Goal: Task Accomplishment & Management: Manage account settings

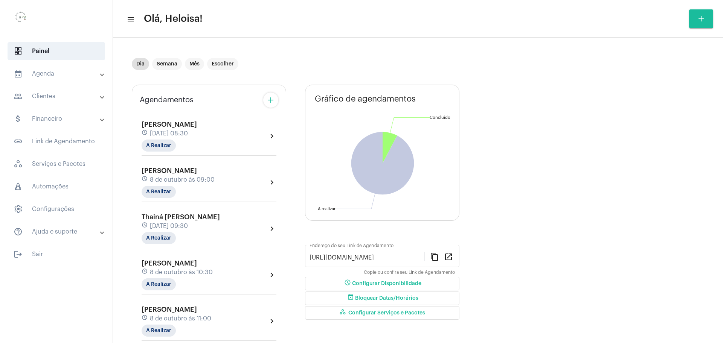
scroll to position [47, 0]
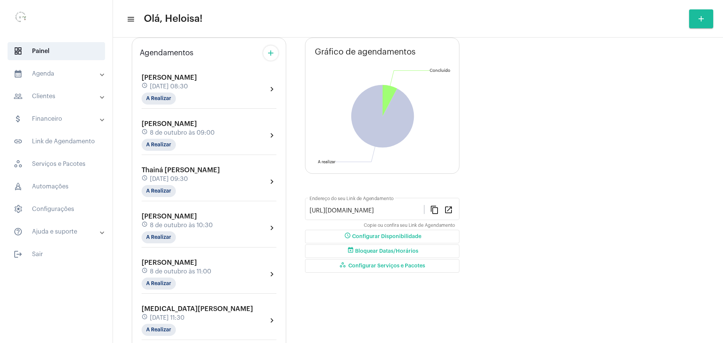
click at [184, 177] on span "[DATE] 09:30" at bounding box center [169, 179] width 38 height 7
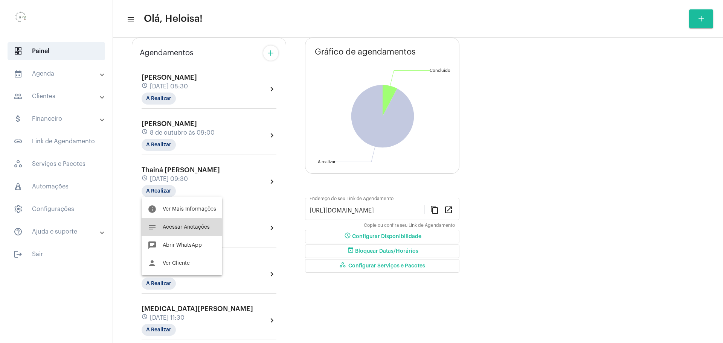
click at [173, 230] on span "Acessar Anotações" at bounding box center [186, 227] width 47 height 5
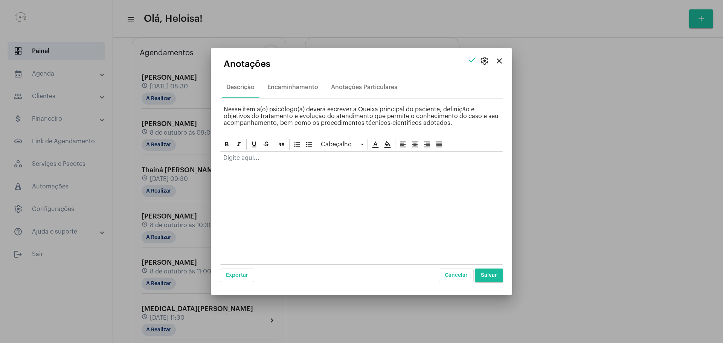
click at [274, 162] on div at bounding box center [361, 160] width 282 height 17
click at [341, 159] on p "Foi em uma Rave com [PERSON_NAME] e ficou muito feliz" at bounding box center [361, 158] width 276 height 7
click at [398, 156] on p "Foi em uma Rave com [PERSON_NAME] e ficou aparentemente feliz" at bounding box center [361, 158] width 276 height 7
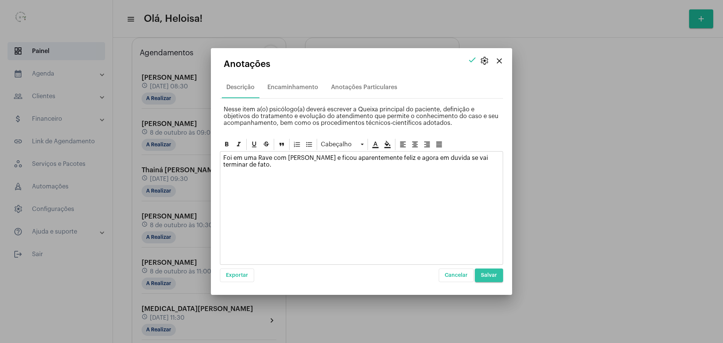
click at [485, 276] on span "Salvar" at bounding box center [489, 275] width 16 height 5
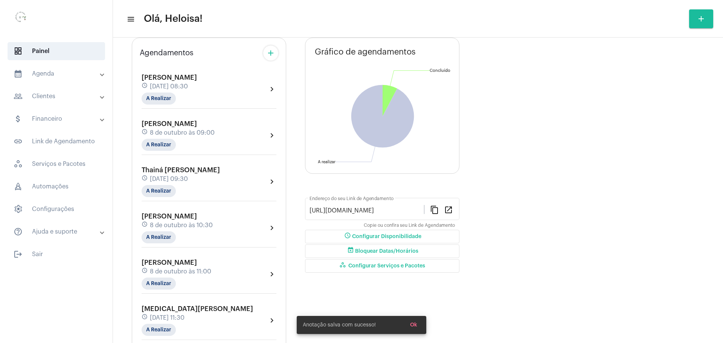
click at [188, 181] on span "[DATE] 09:30" at bounding box center [169, 179] width 38 height 7
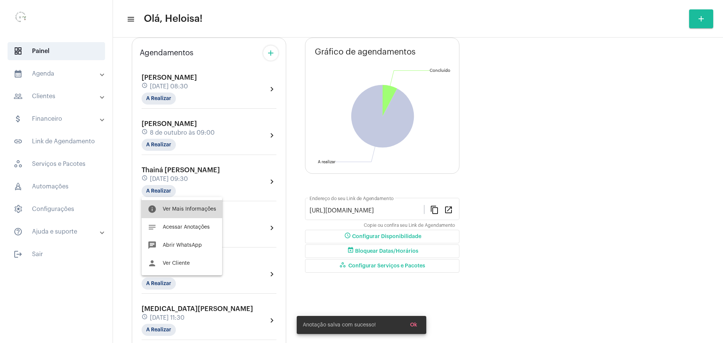
click at [191, 209] on span "Ver Mais Informações" at bounding box center [189, 209] width 53 height 5
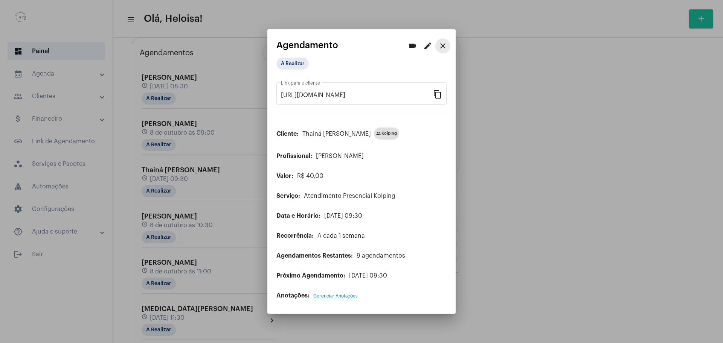
click at [444, 47] on mat-icon "close" at bounding box center [442, 45] width 9 height 9
